Goal: Use online tool/utility: Utilize a website feature to perform a specific function

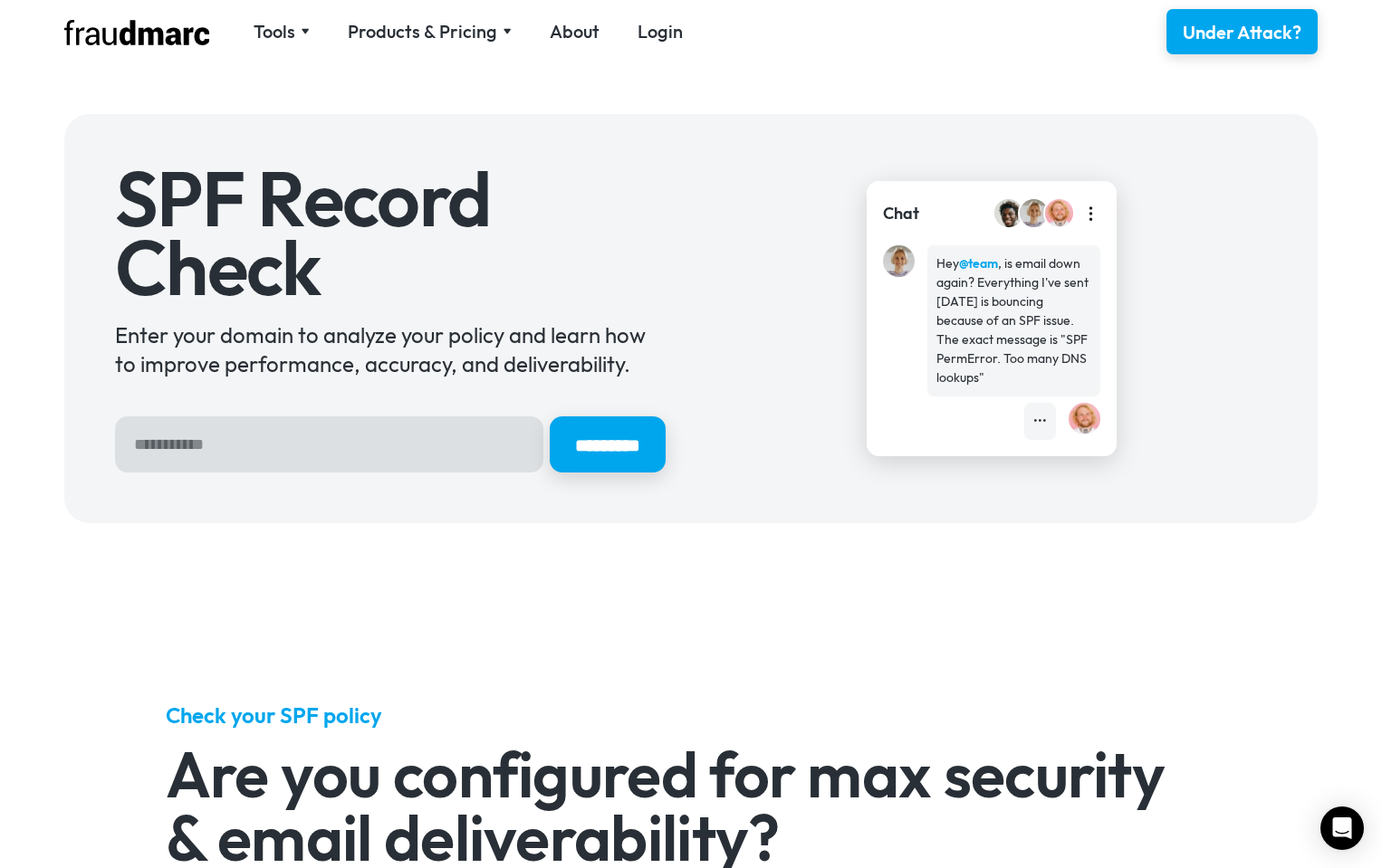
click at [333, 452] on input "Hero Sign Up Form" at bounding box center [329, 444] width 428 height 56
type input "**********"
click at [613, 459] on input "*********" at bounding box center [608, 445] width 121 height 59
